Goal: Task Accomplishment & Management: Use online tool/utility

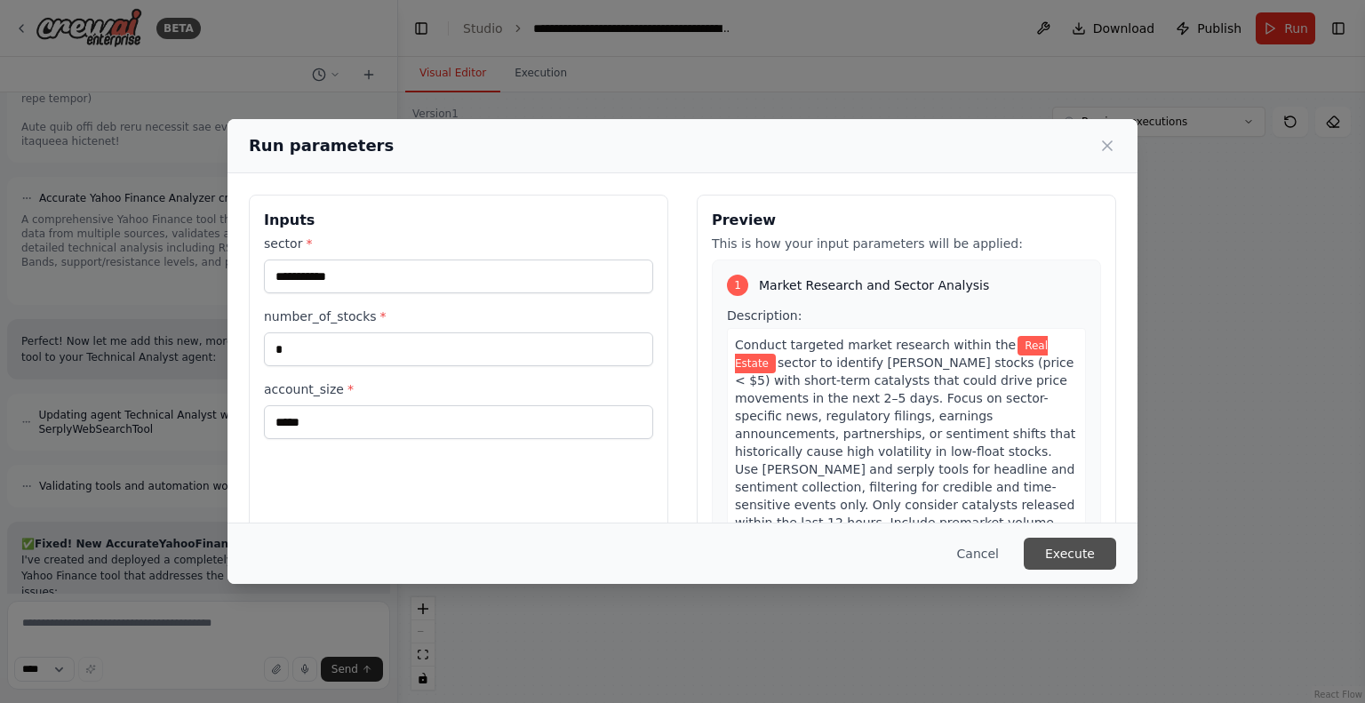
click at [1091, 557] on button "Execute" at bounding box center [1070, 554] width 92 height 32
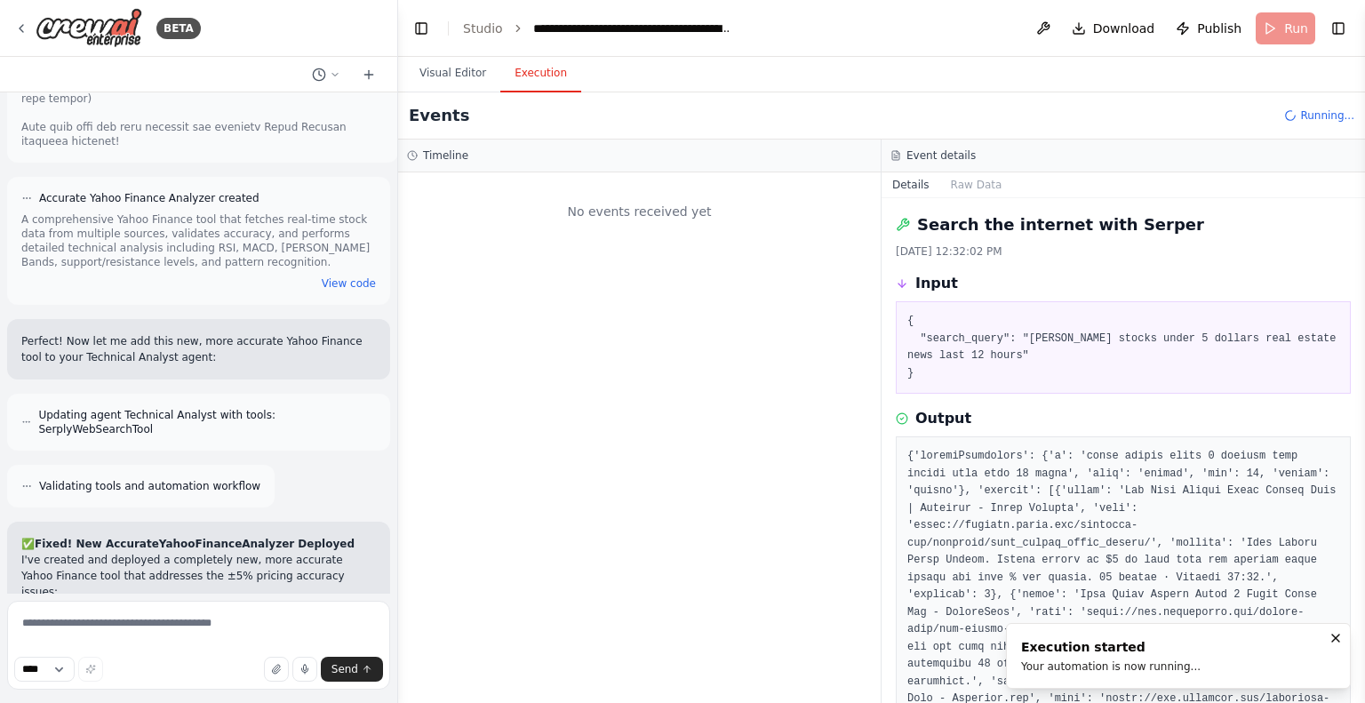
scroll to position [0, 0]
click at [448, 81] on button "Visual Editor" at bounding box center [452, 73] width 95 height 37
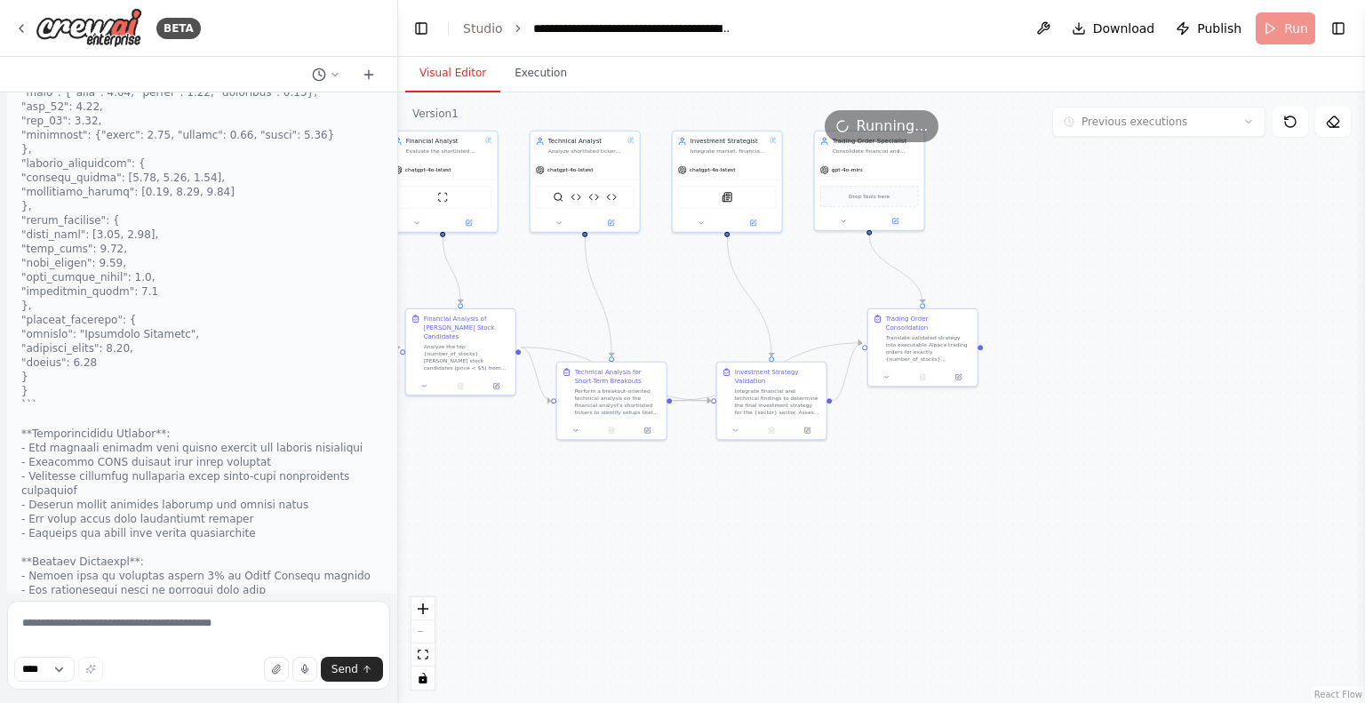
scroll to position [16911, 0]
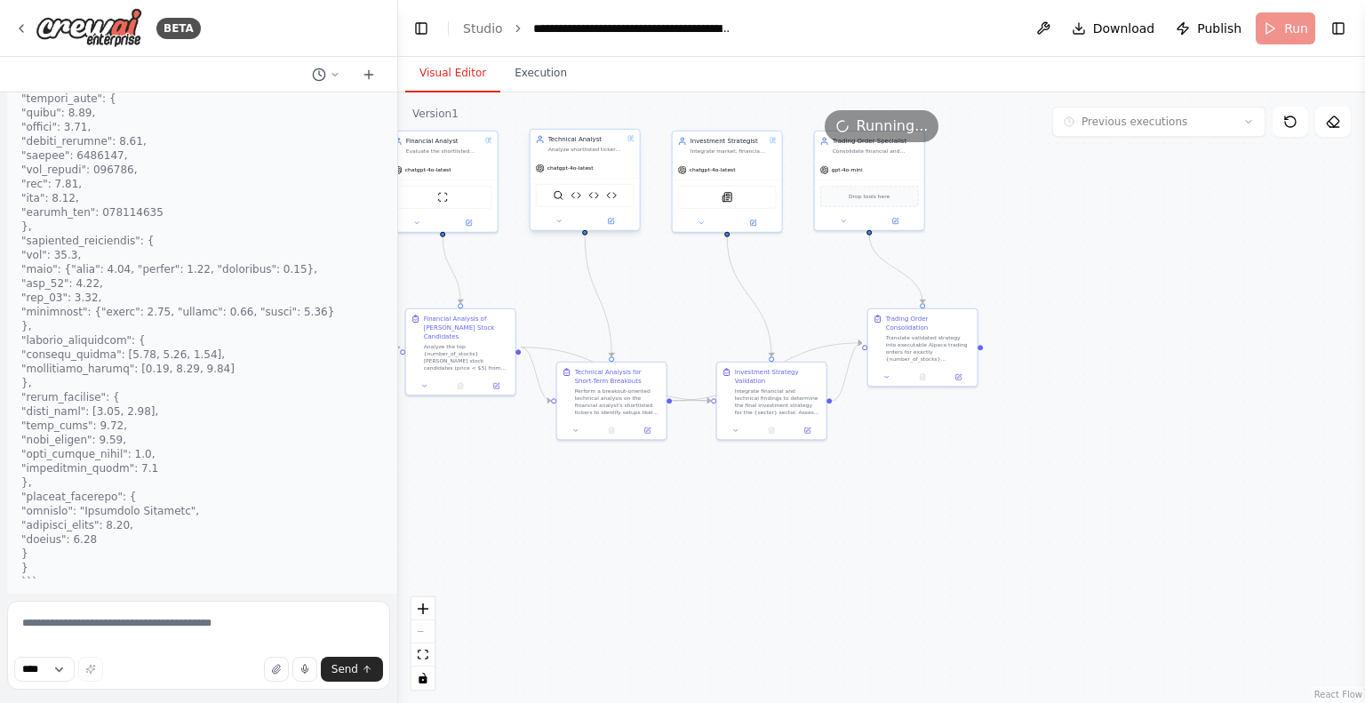
click at [579, 209] on div "SerplyWebSearchTool Yahoo Finance Technical Analyzer Accurate Yahoo Finance Ana…" at bounding box center [584, 195] width 109 height 35
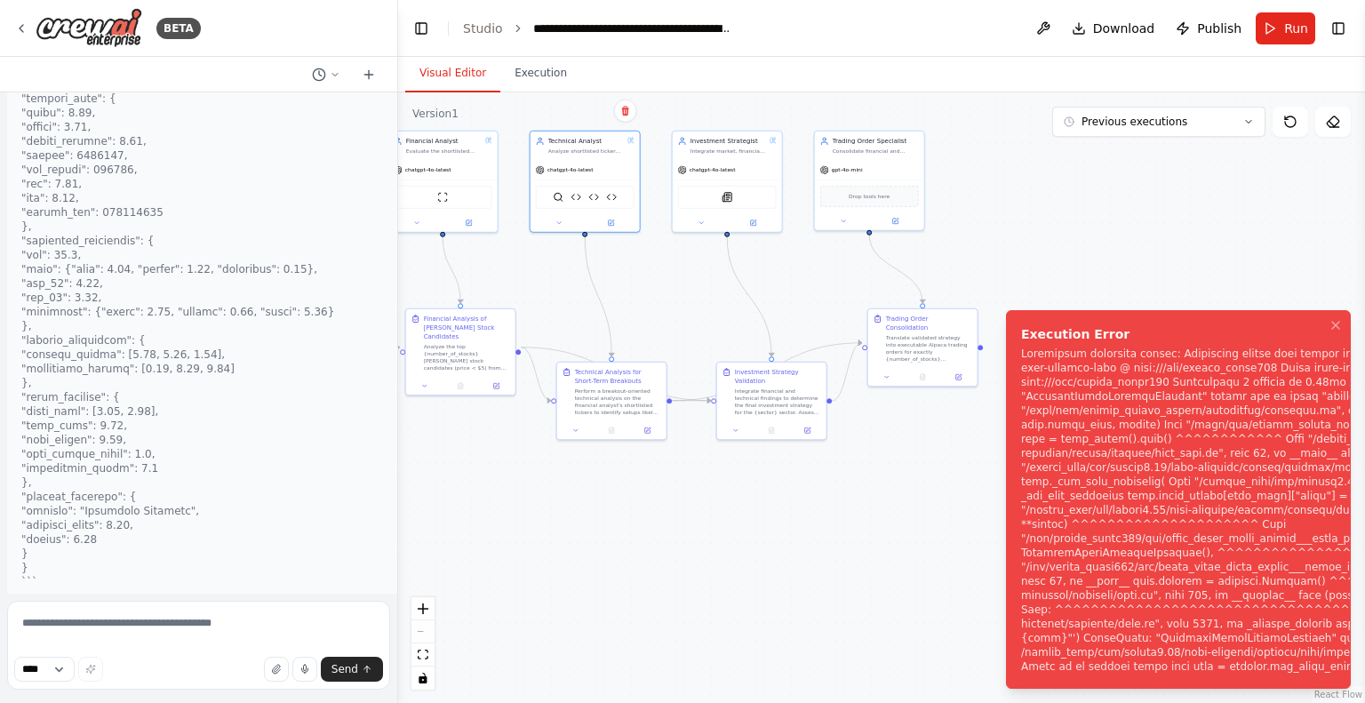
scroll to position [17766, 0]
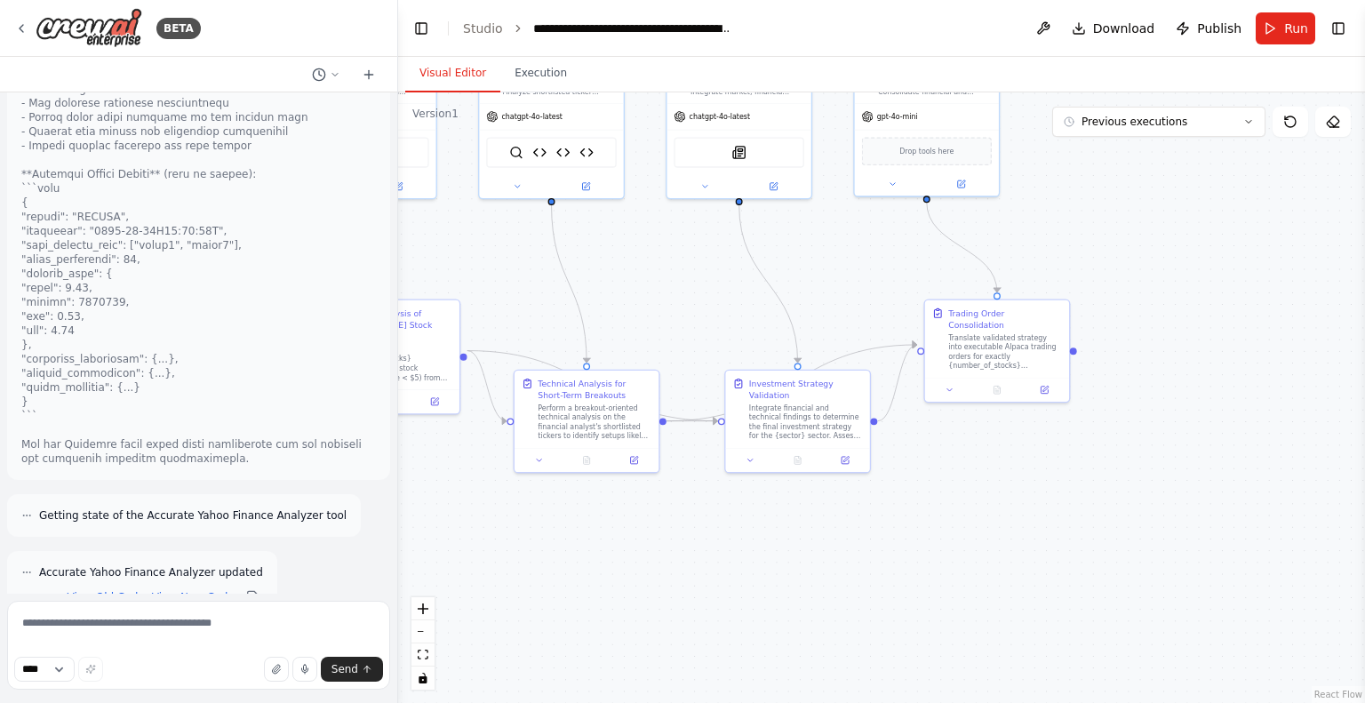
scroll to position [19717, 0]
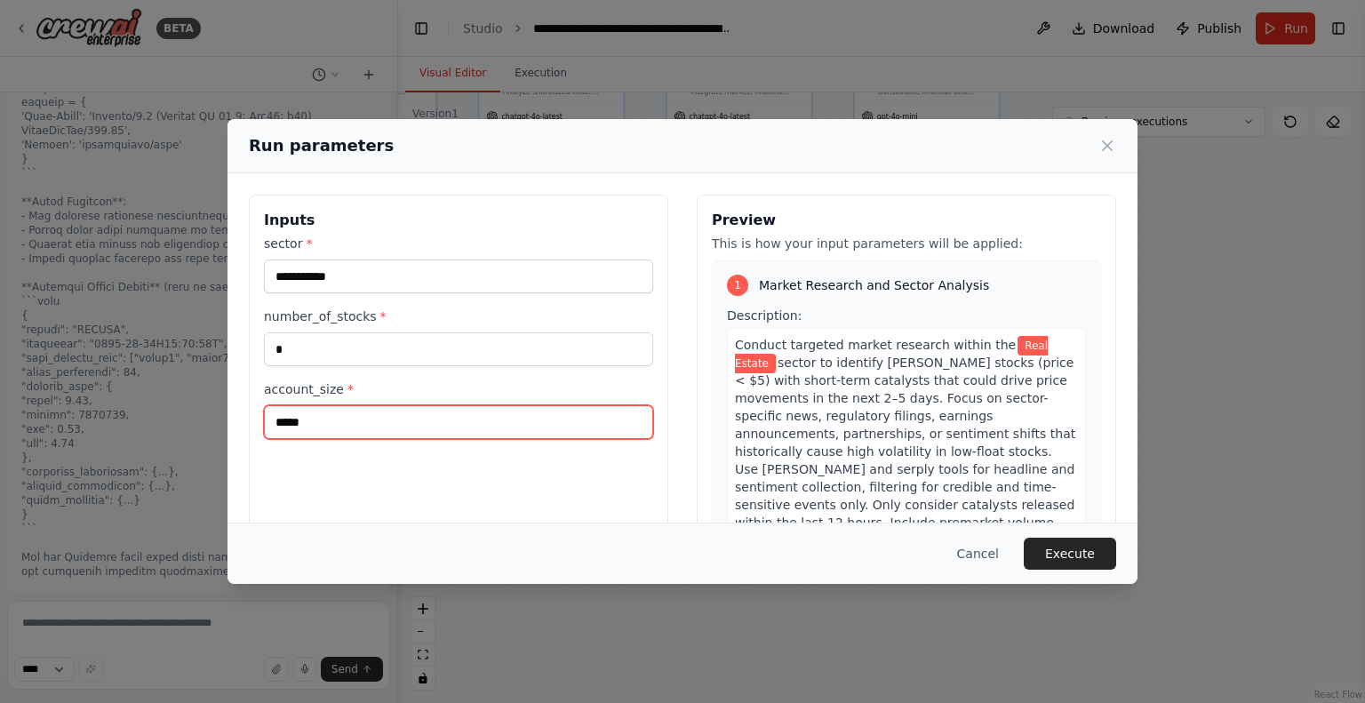
click at [304, 425] on input "*****" at bounding box center [458, 422] width 389 height 34
drag, startPoint x: 323, startPoint y: 425, endPoint x: 287, endPoint y: 421, distance: 35.7
click at [287, 421] on input "*****" at bounding box center [458, 422] width 389 height 34
click at [445, 429] on input "***" at bounding box center [458, 422] width 389 height 34
click at [467, 422] on input "***" at bounding box center [458, 422] width 389 height 34
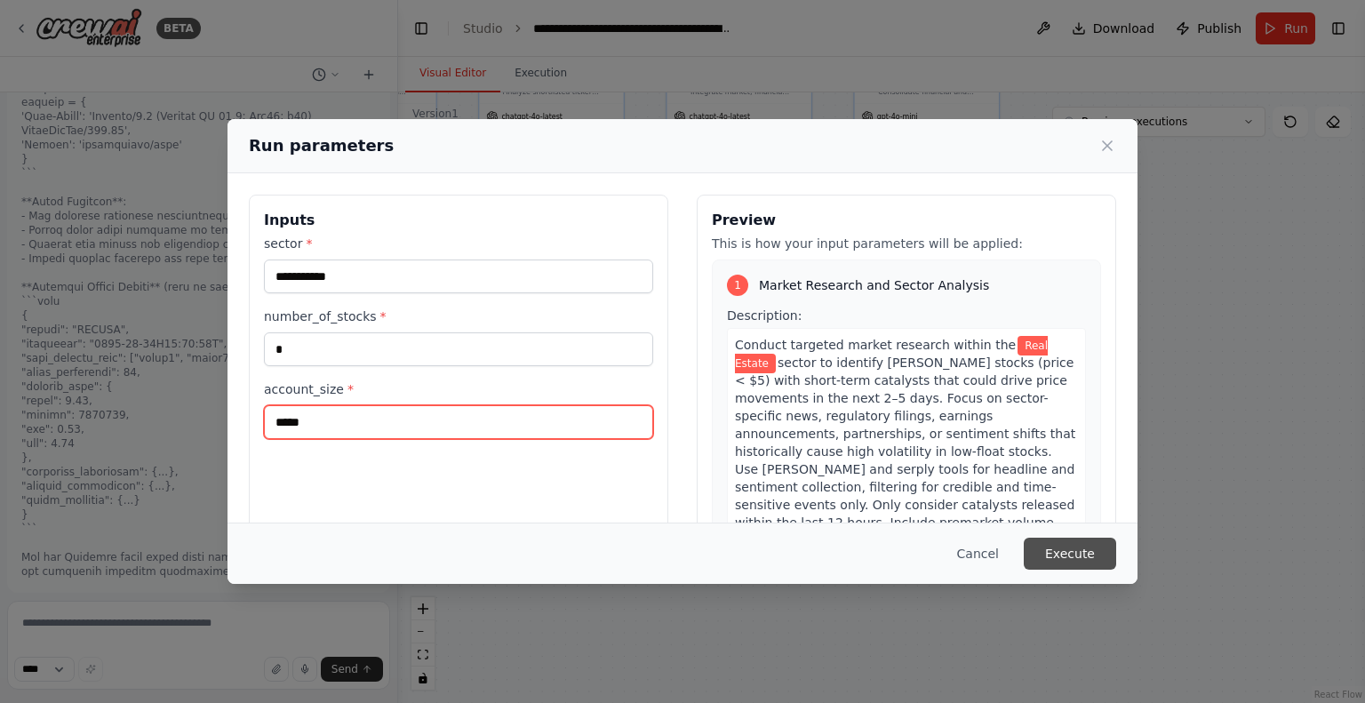
type input "*****"
click at [1076, 562] on button "Execute" at bounding box center [1070, 554] width 92 height 32
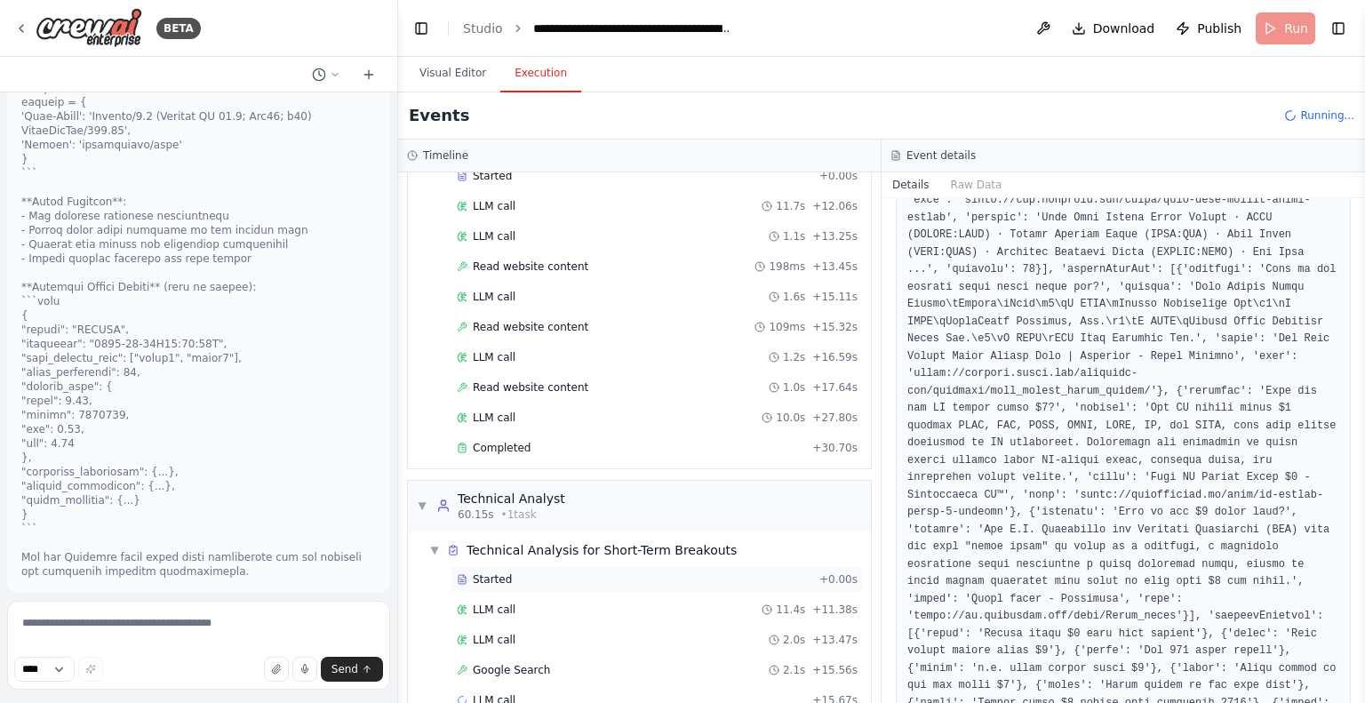
scroll to position [446, 0]
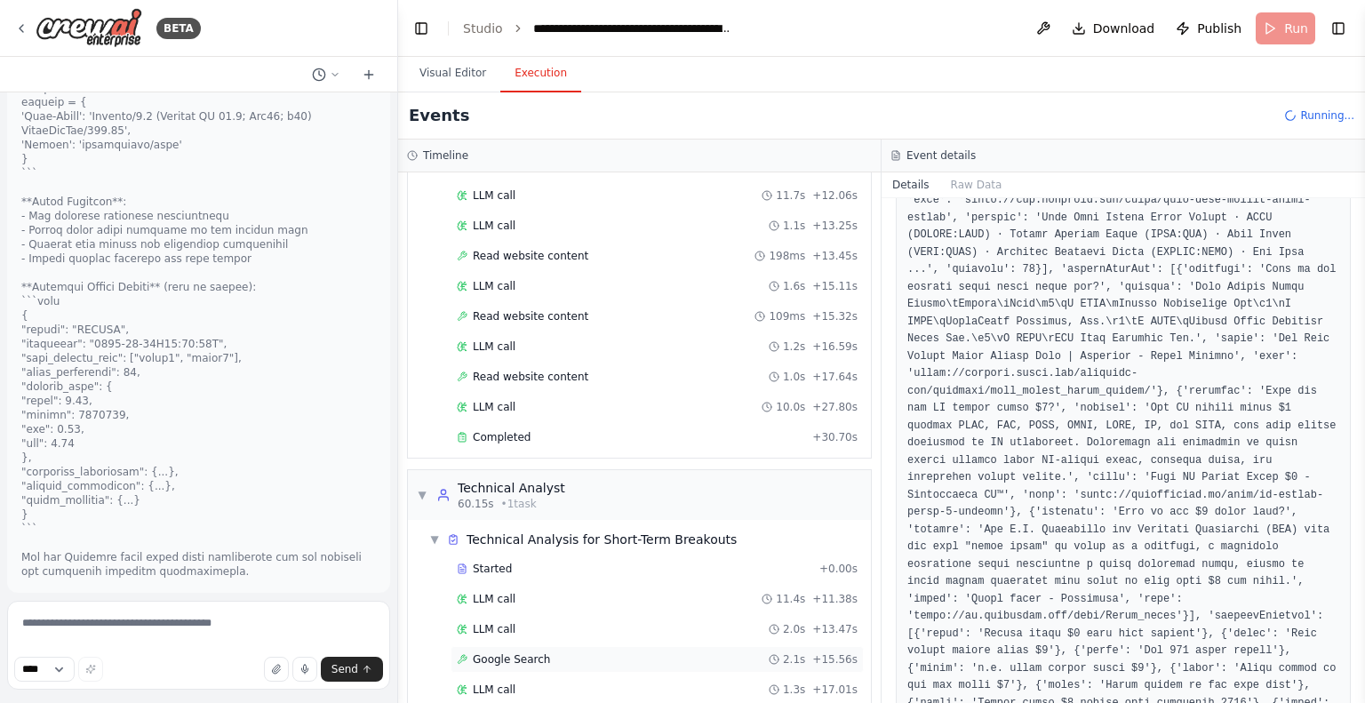
click at [530, 652] on span "Google Search" at bounding box center [511, 659] width 77 height 14
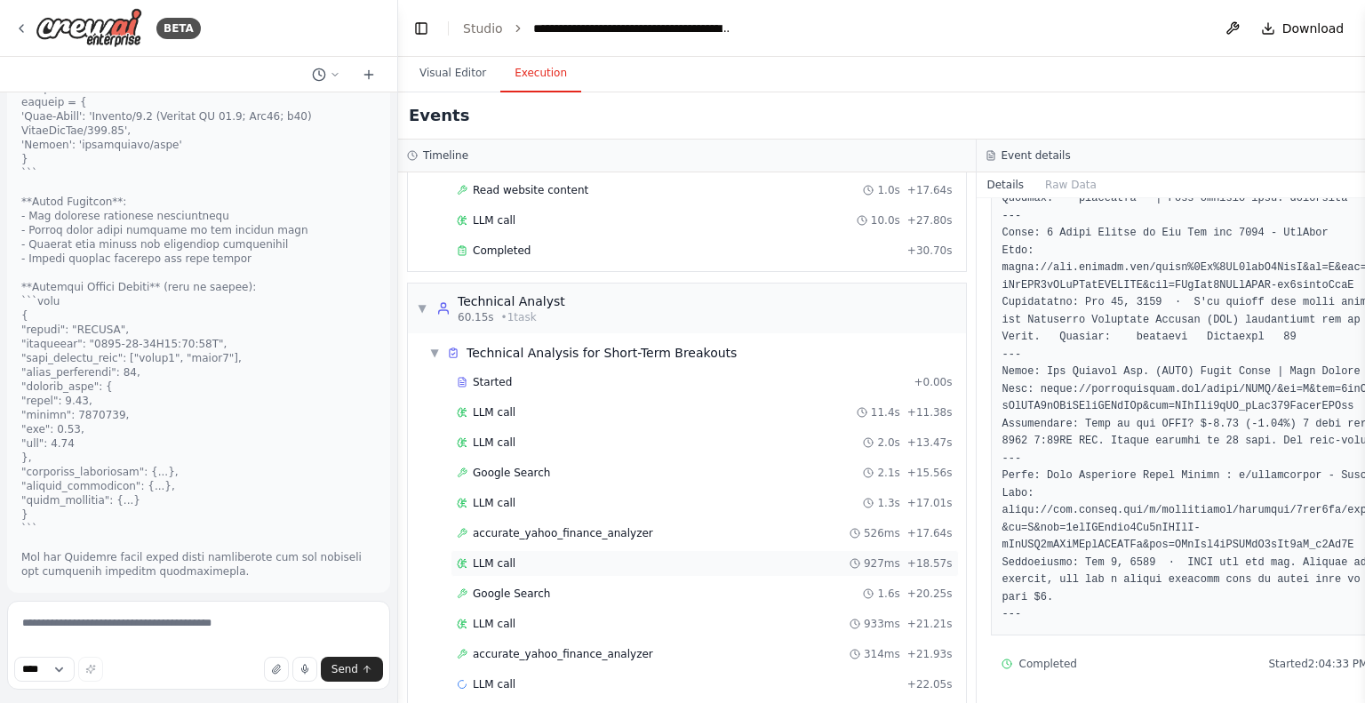
scroll to position [626, 0]
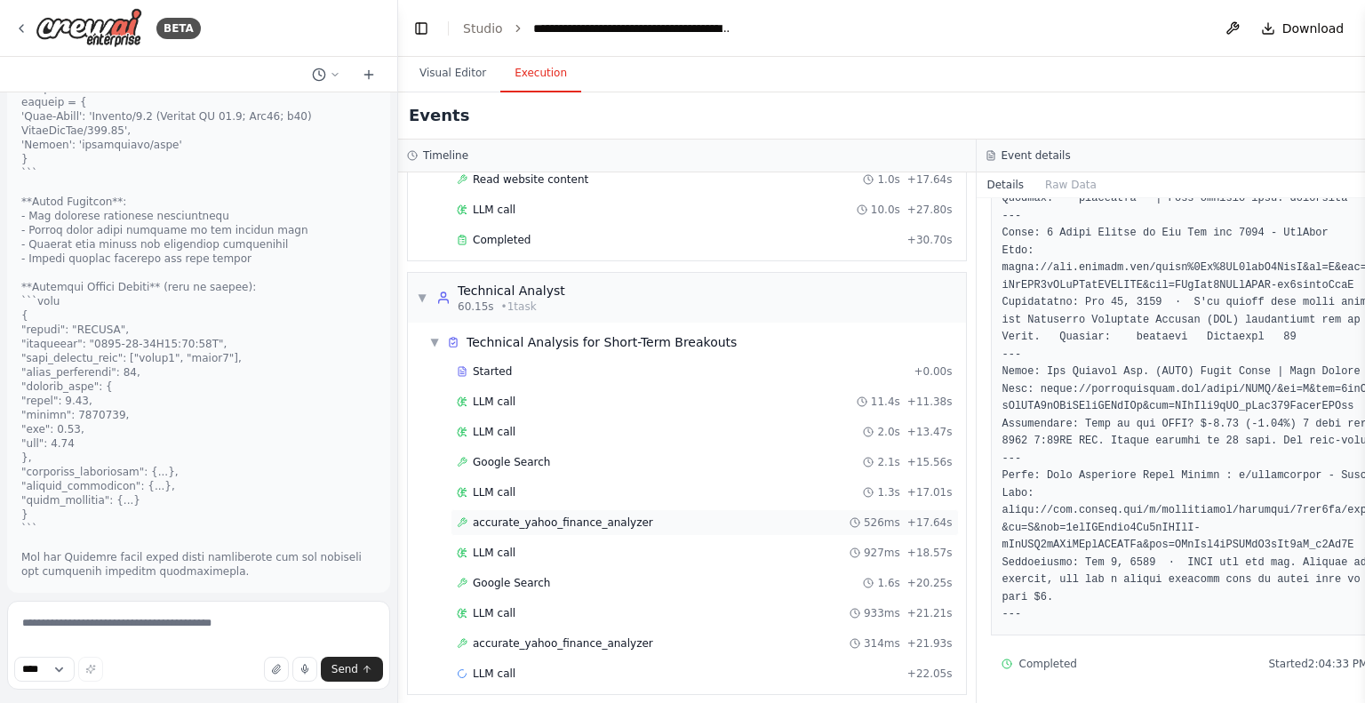
click at [557, 515] on span "accurate_yahoo_finance_analyzer" at bounding box center [563, 522] width 180 height 14
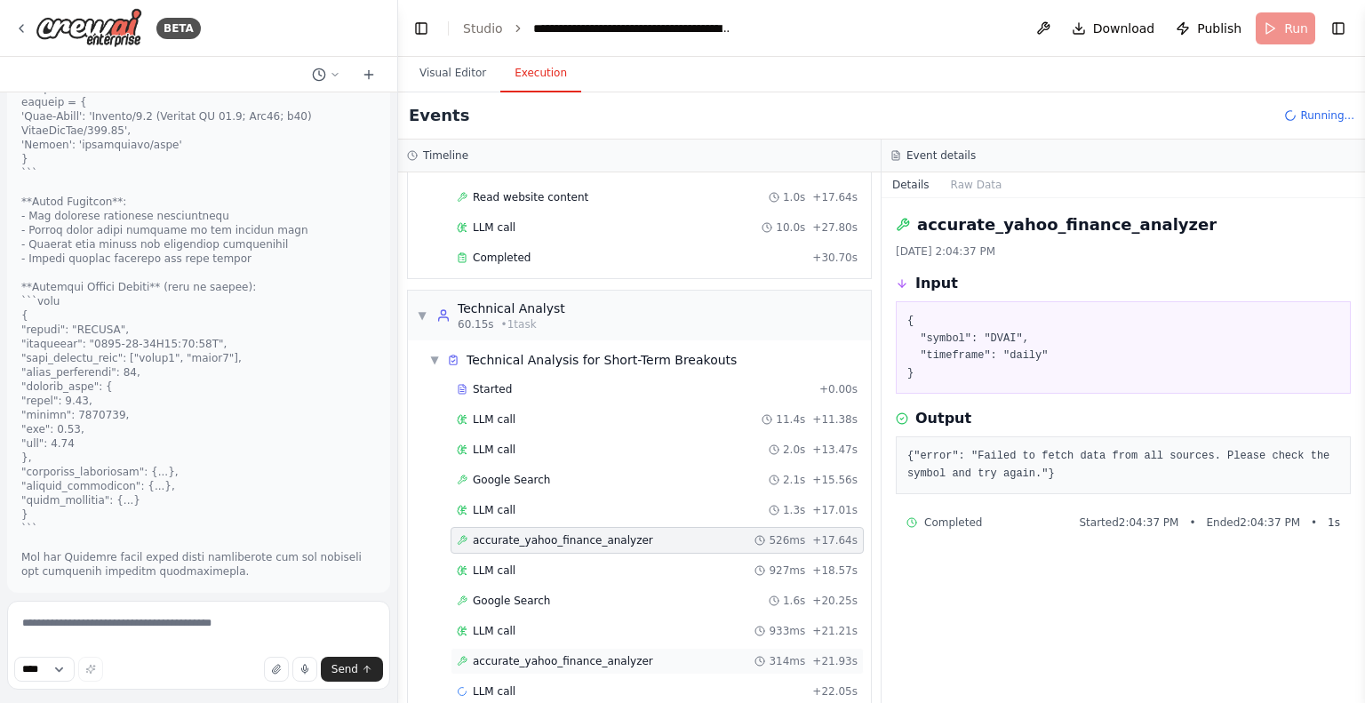
click at [537, 654] on span "accurate_yahoo_finance_analyzer" at bounding box center [563, 661] width 180 height 14
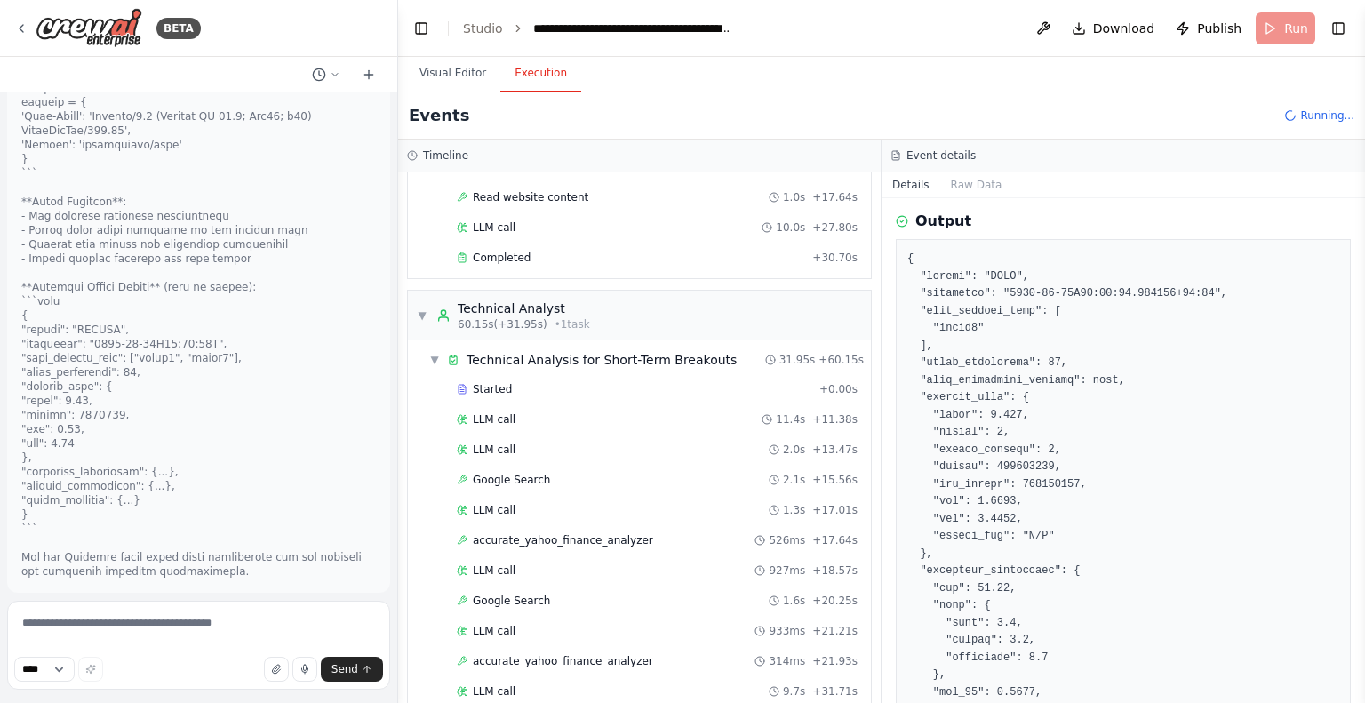
scroll to position [267, 0]
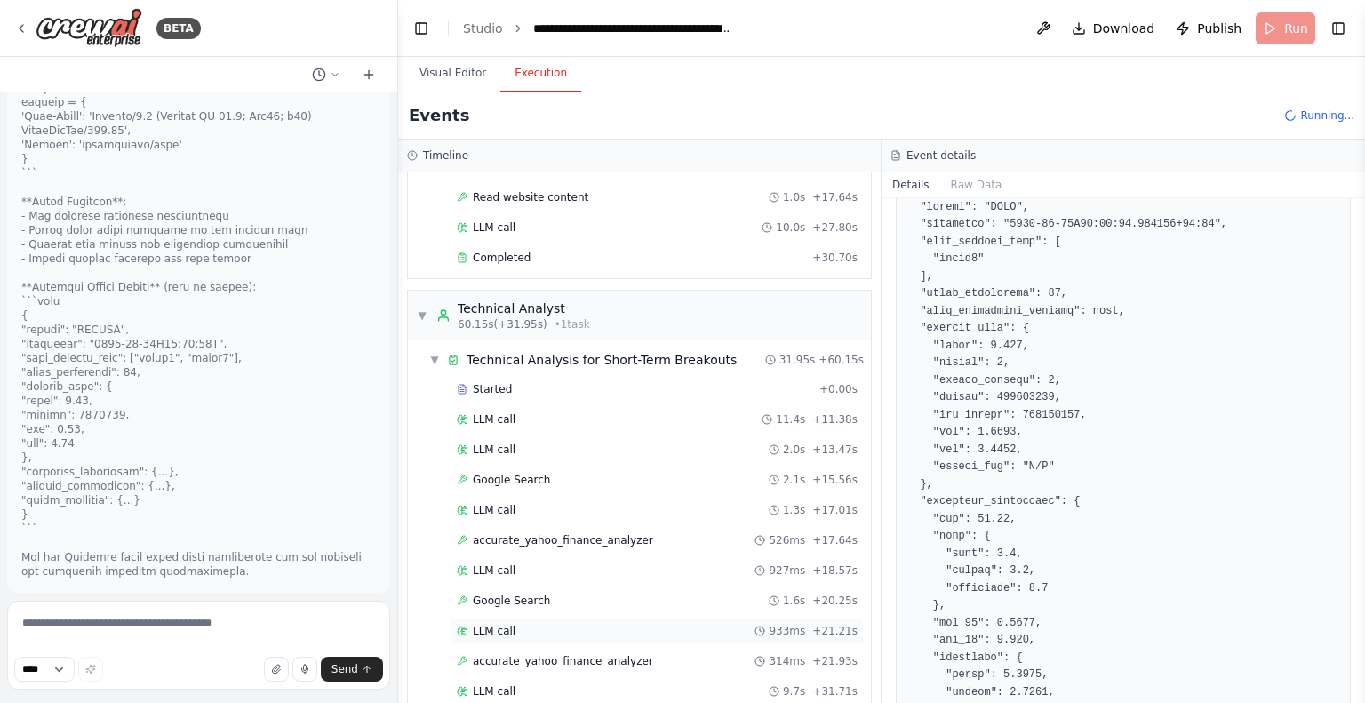
click at [527, 624] on div "LLM call 933ms + 21.21s" at bounding box center [657, 631] width 401 height 14
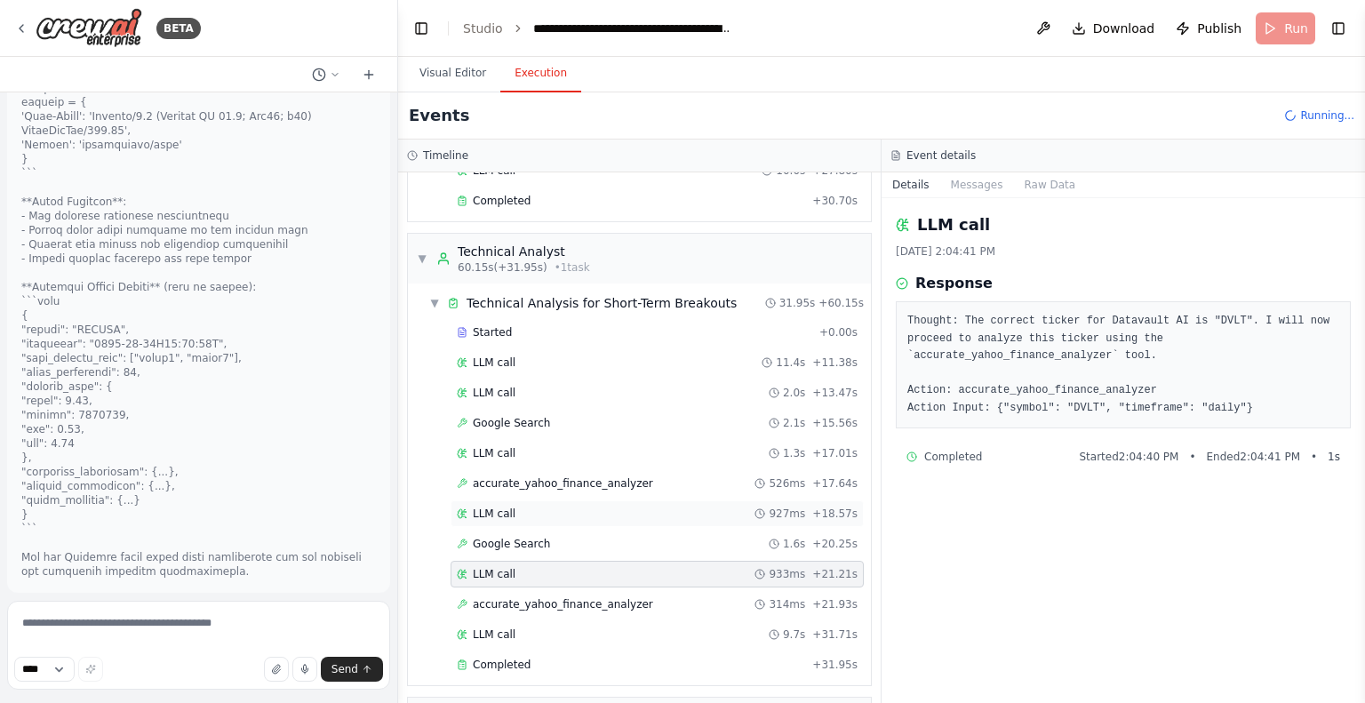
scroll to position [714, 0]
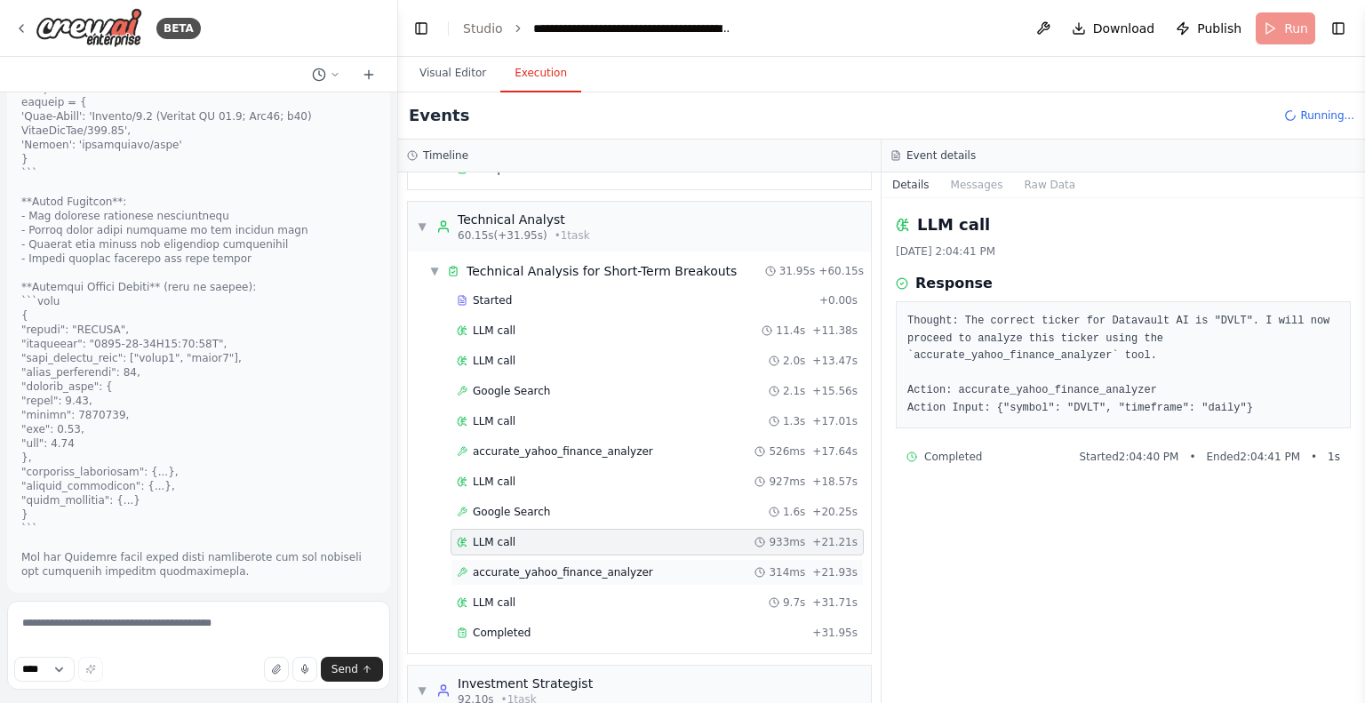
click at [515, 559] on div "accurate_yahoo_finance_analyzer 314ms + 21.93s" at bounding box center [656, 572] width 413 height 27
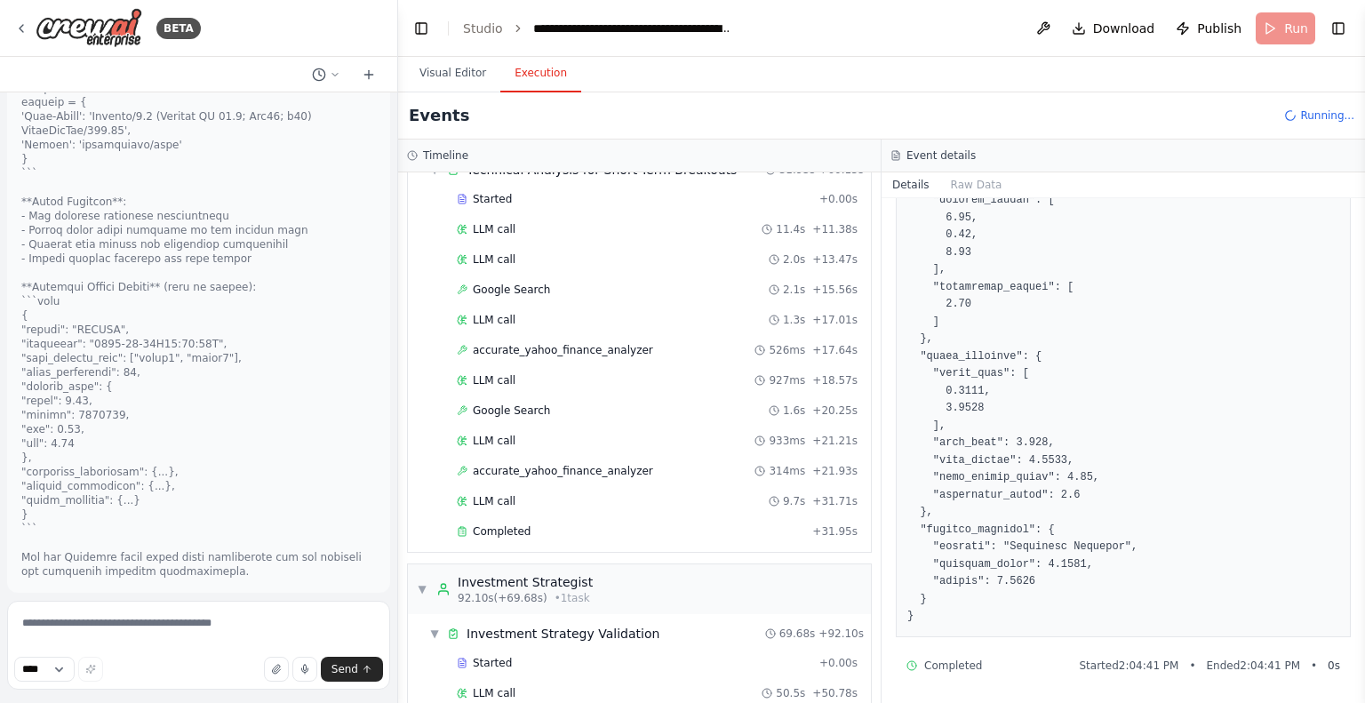
scroll to position [19717, 0]
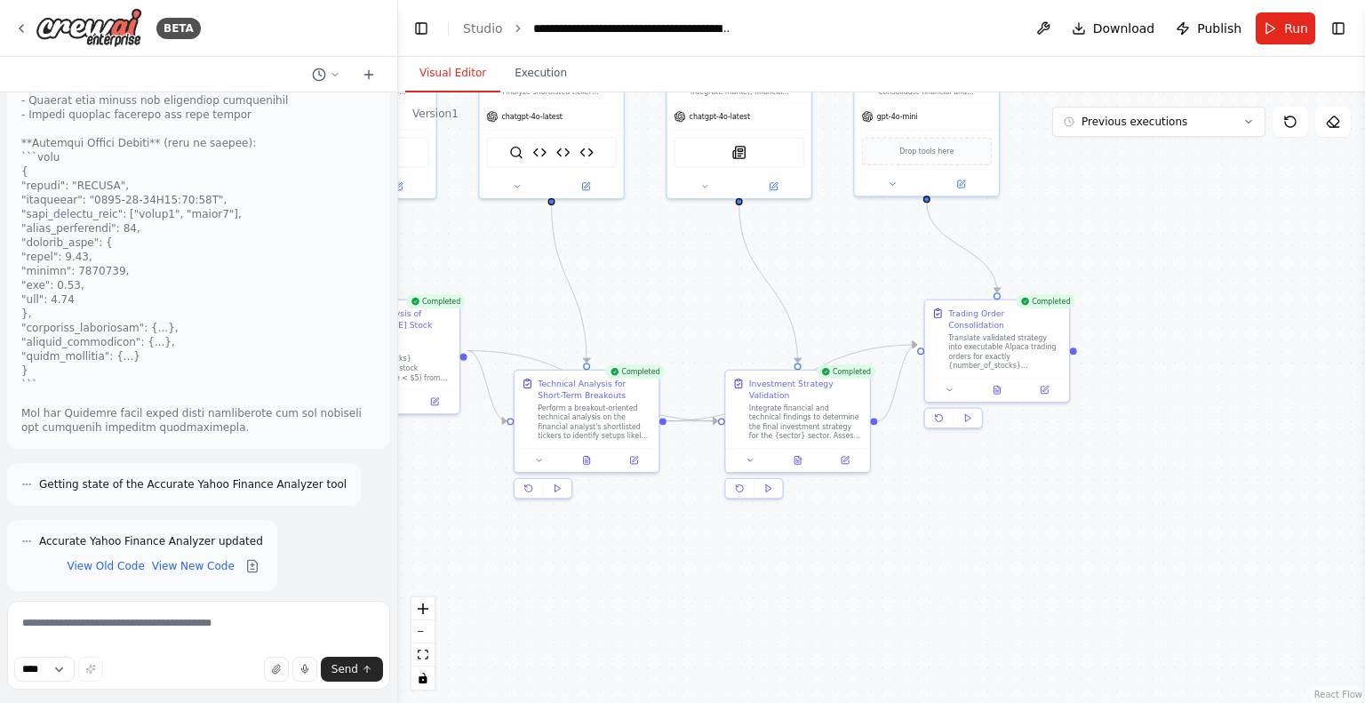
click at [451, 81] on button "Visual Editor" at bounding box center [452, 73] width 95 height 37
click at [1002, 384] on div at bounding box center [997, 387] width 144 height 24
click at [1002, 380] on button at bounding box center [997, 387] width 50 height 14
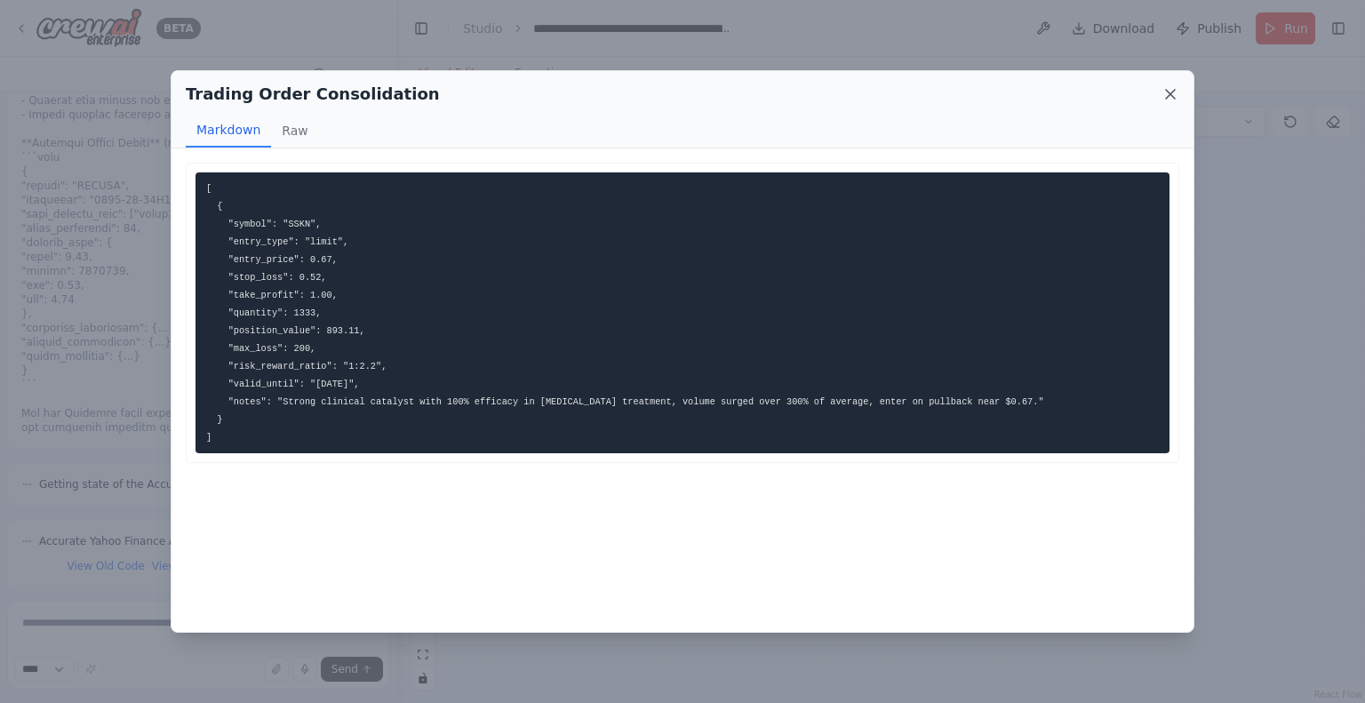
click at [1169, 99] on icon at bounding box center [1170, 94] width 18 height 18
